Goal: Obtain resource: Obtain resource

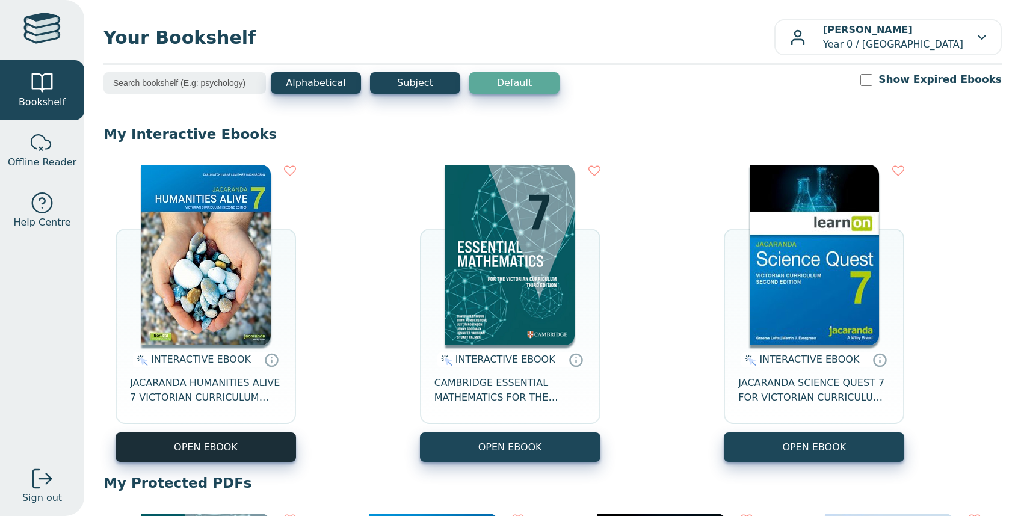
click at [212, 454] on button "OPEN EBOOK" at bounding box center [206, 447] width 180 height 29
click at [233, 455] on button "OPEN EBOOK" at bounding box center [206, 447] width 180 height 29
